Goal: Transaction & Acquisition: Obtain resource

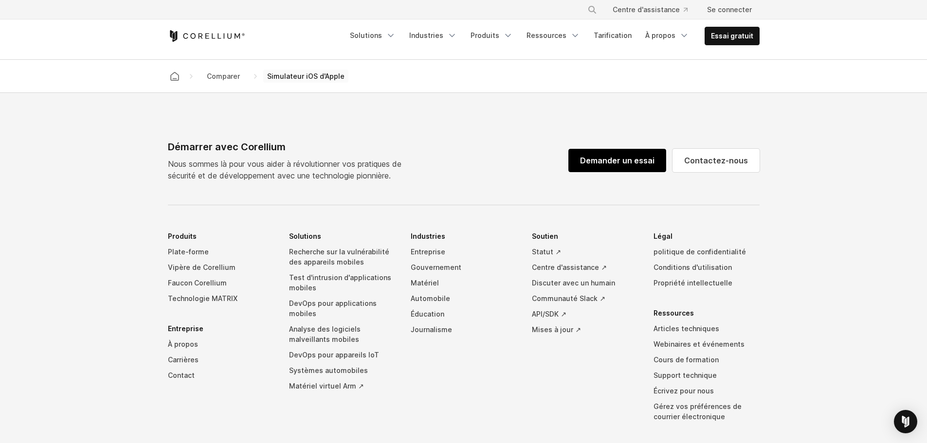
click at [650, 165] on font "Demander un essai" at bounding box center [617, 161] width 74 height 10
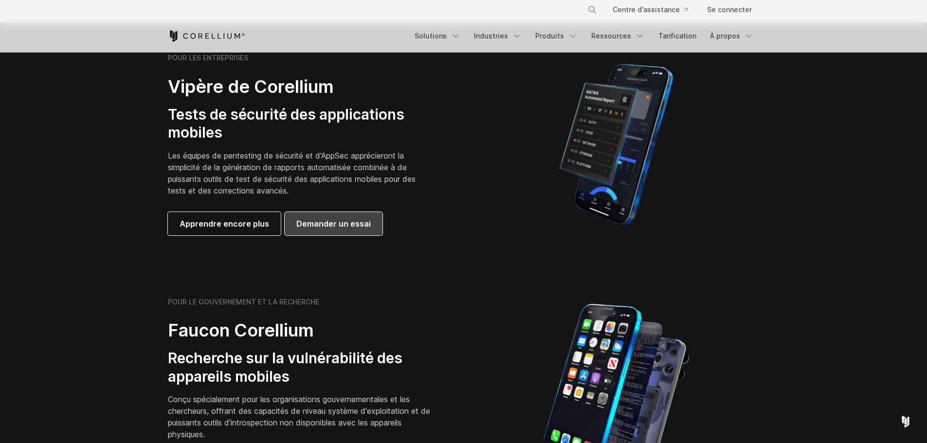
click at [319, 229] on font "Demander un essai" at bounding box center [333, 224] width 74 height 12
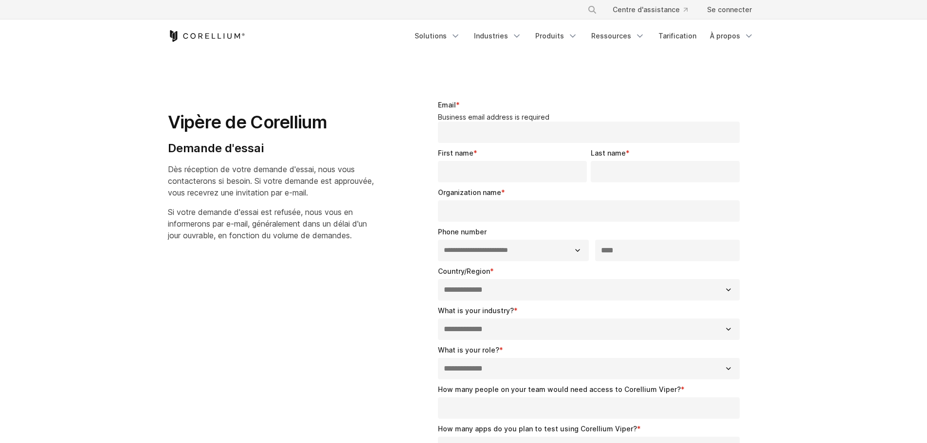
select select "**"
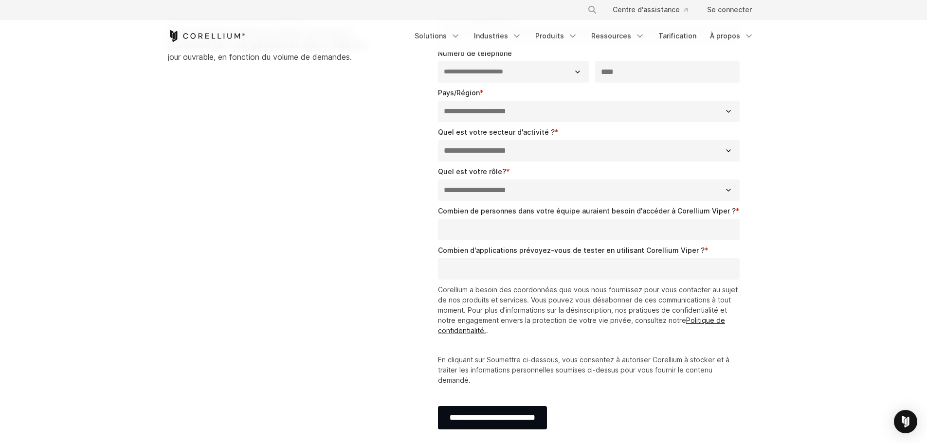
scroll to position [195, 0]
